Goal: Transaction & Acquisition: Purchase product/service

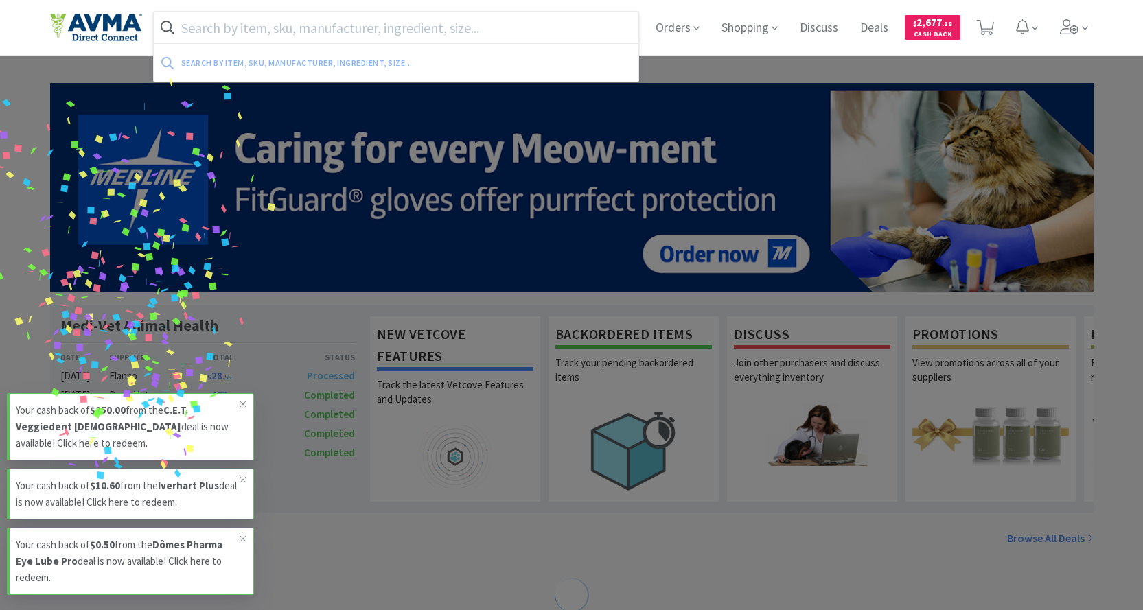
click at [355, 27] on input "text" at bounding box center [396, 28] width 485 height 32
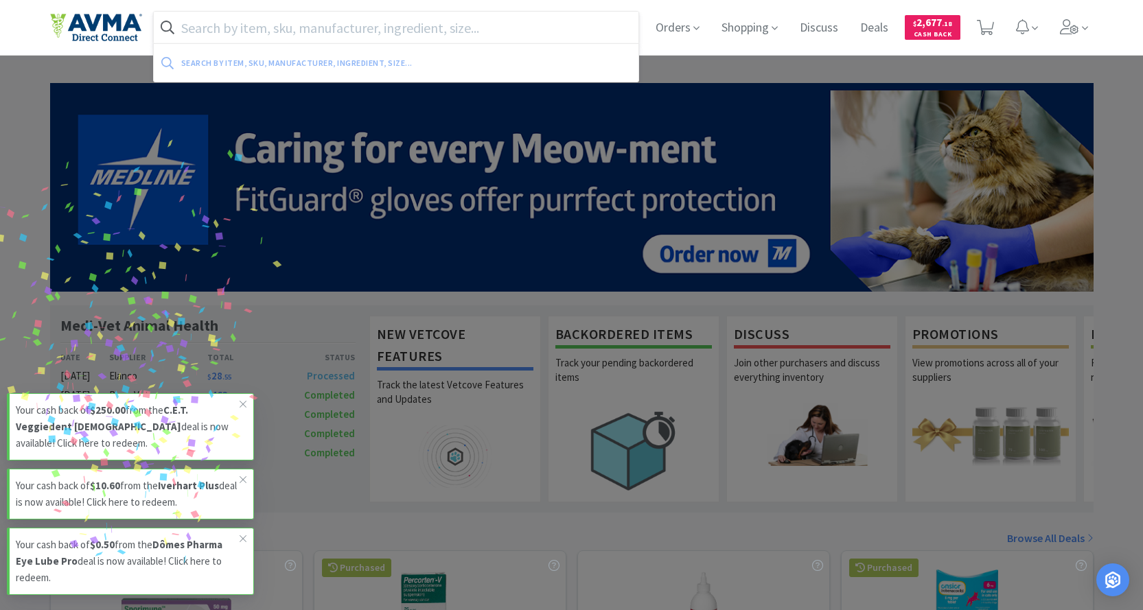
paste input "004675"
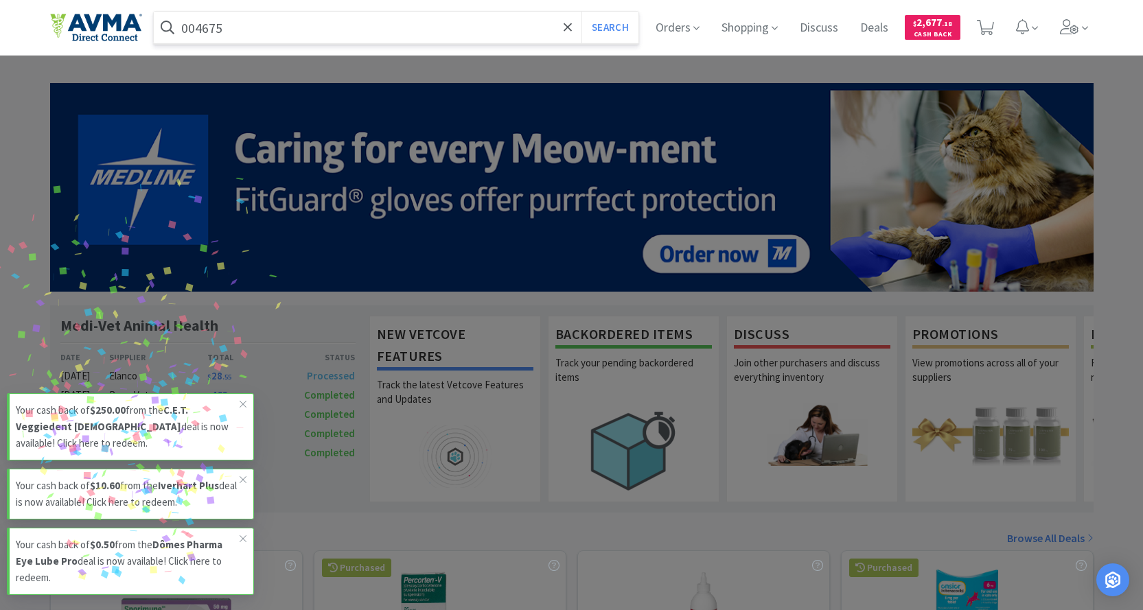
type input "004675"
click at [581, 12] on button "Search" at bounding box center [609, 28] width 57 height 32
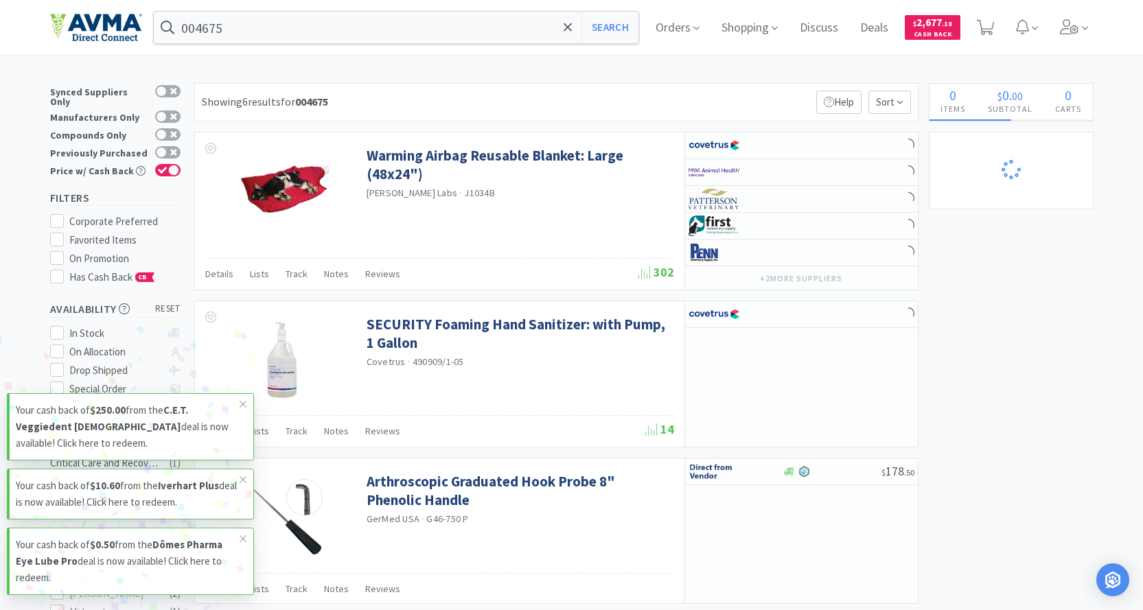
select select "10"
select select "8"
select select "1"
select select "3"
select select "2"
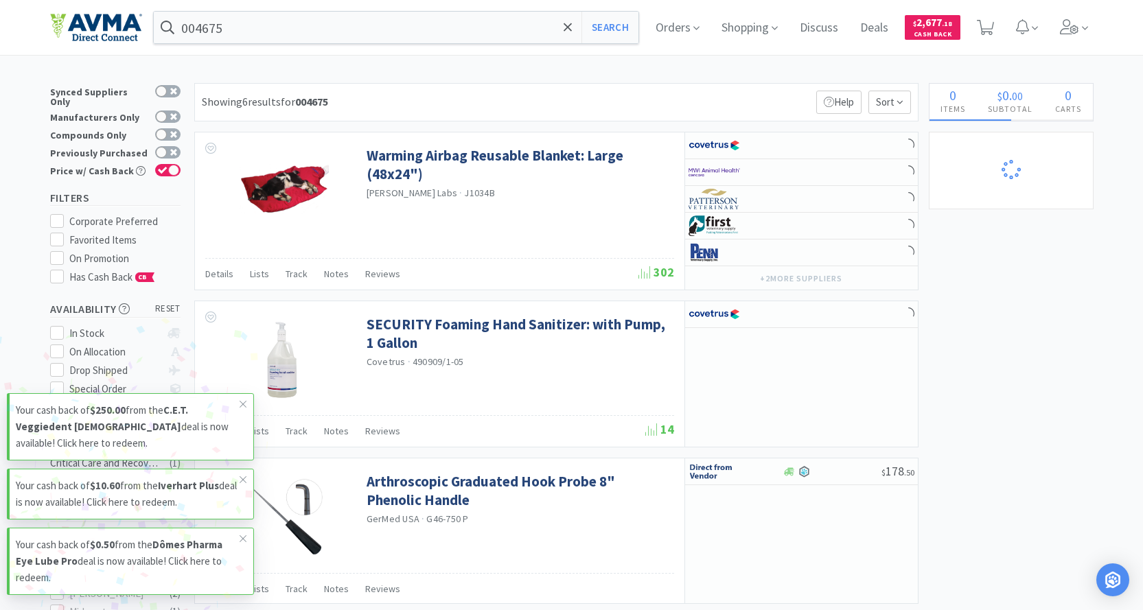
select select "1"
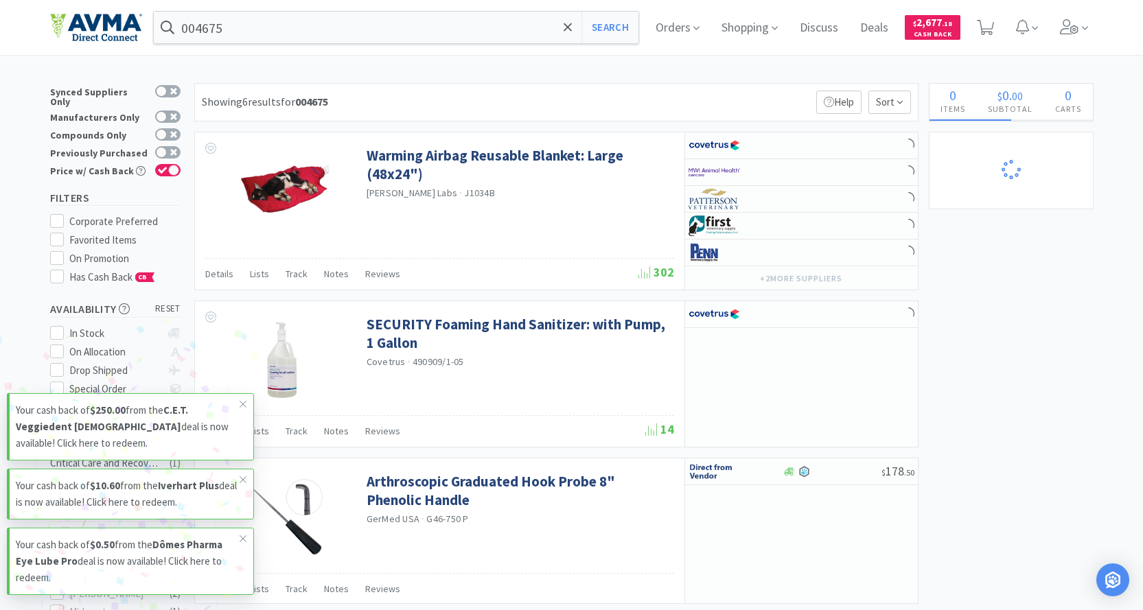
select select "2"
select select "1"
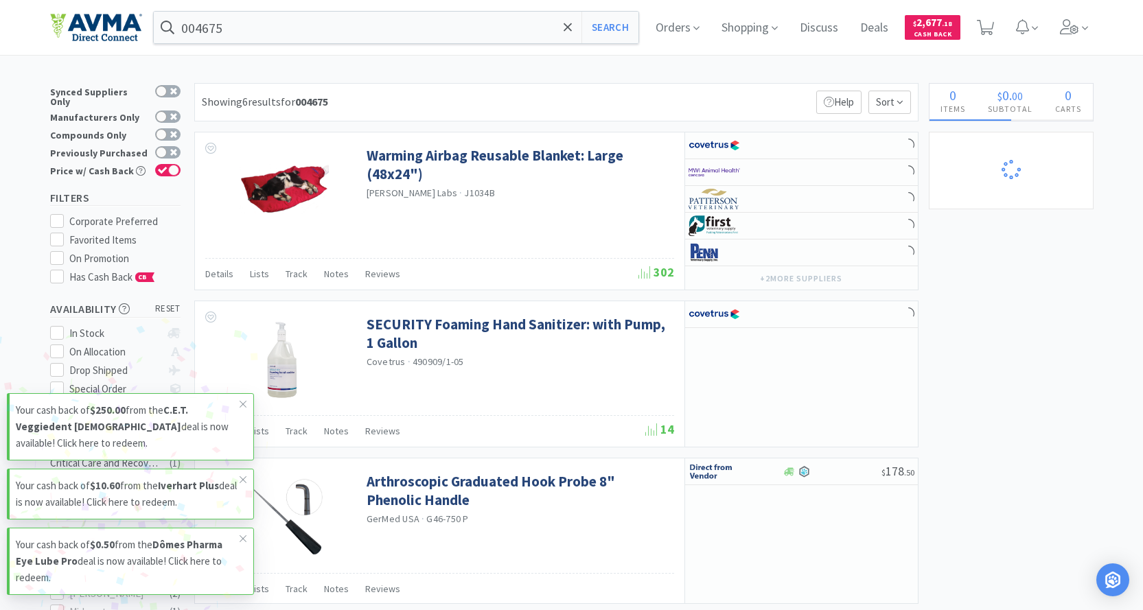
select select "1"
